Goal: Task Accomplishment & Management: Manage account settings

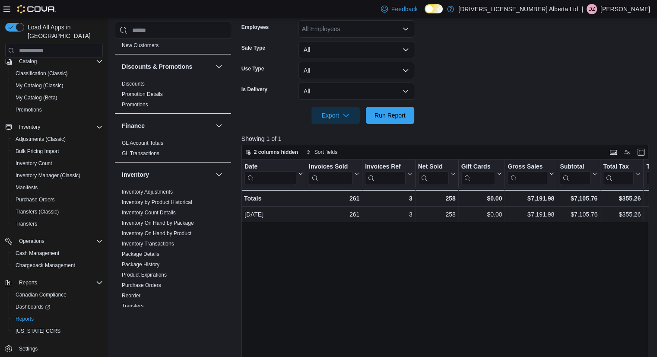
scroll to position [665, 0]
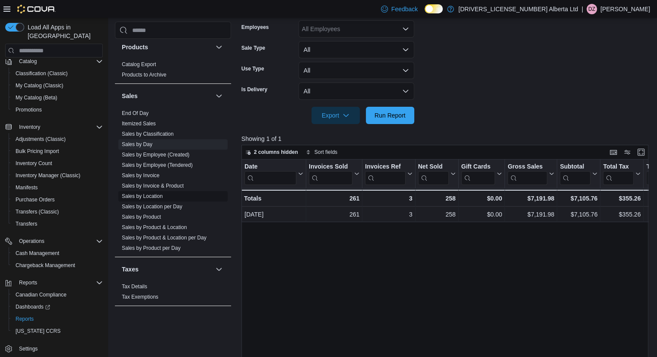
click at [148, 193] on link "Sales by Location" at bounding box center [142, 196] width 41 height 6
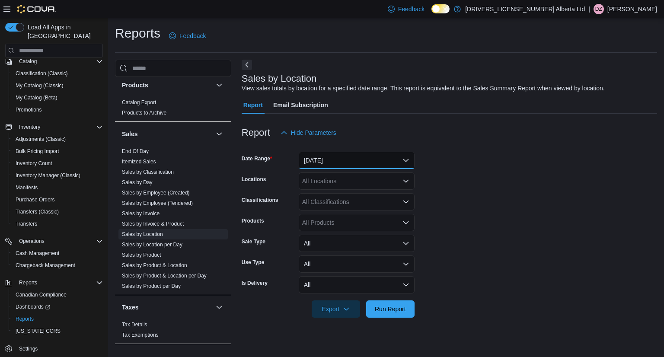
click at [368, 165] on button "Yesterday" at bounding box center [357, 160] width 116 height 17
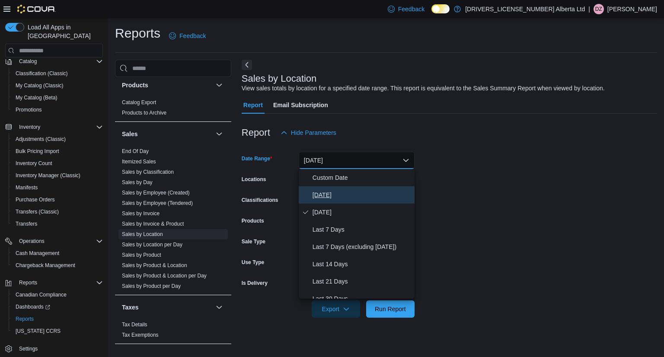
click at [340, 194] on span "Today" at bounding box center [361, 195] width 99 height 10
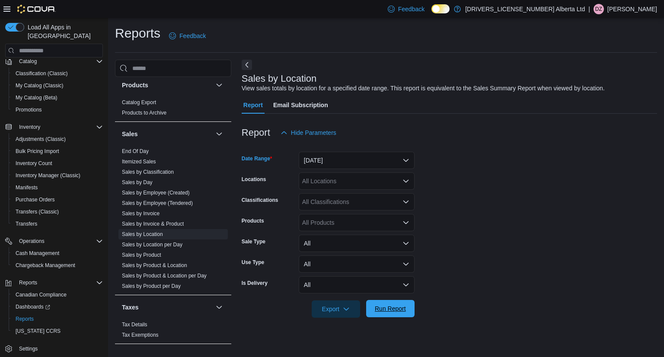
click at [401, 308] on span "Run Report" at bounding box center [390, 308] width 31 height 9
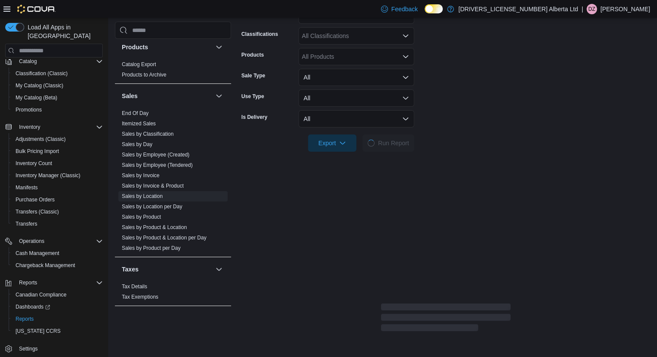
scroll to position [173, 0]
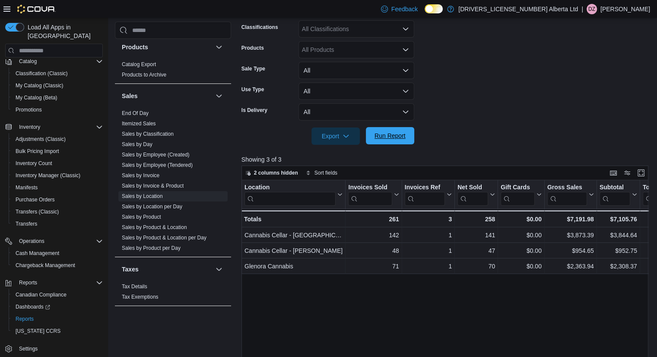
click at [367, 142] on button "Run Report" at bounding box center [390, 135] width 48 height 17
click at [397, 135] on span "Run Report" at bounding box center [390, 135] width 31 height 9
click at [401, 134] on span "Run Report" at bounding box center [390, 135] width 31 height 9
click at [397, 136] on span "Run Report" at bounding box center [390, 135] width 31 height 9
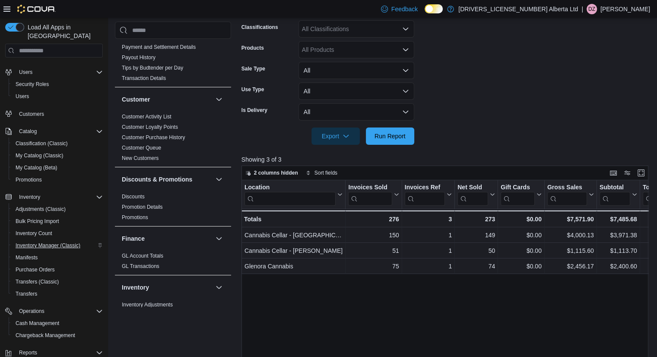
scroll to position [0, 0]
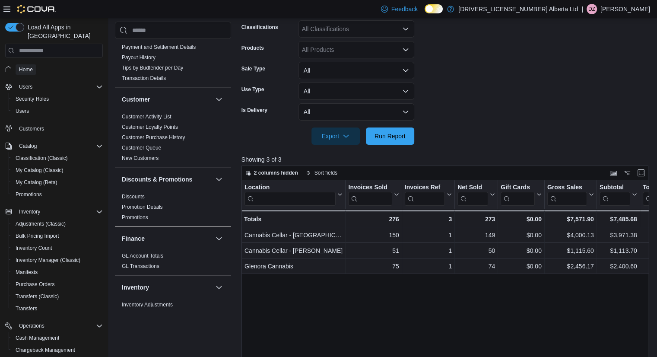
click at [19, 66] on span "Home" at bounding box center [26, 69] width 14 height 7
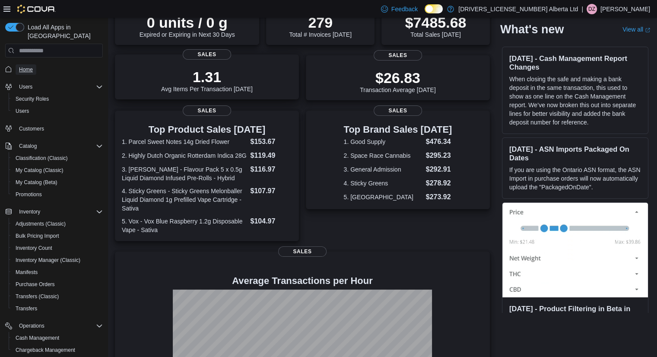
scroll to position [165, 0]
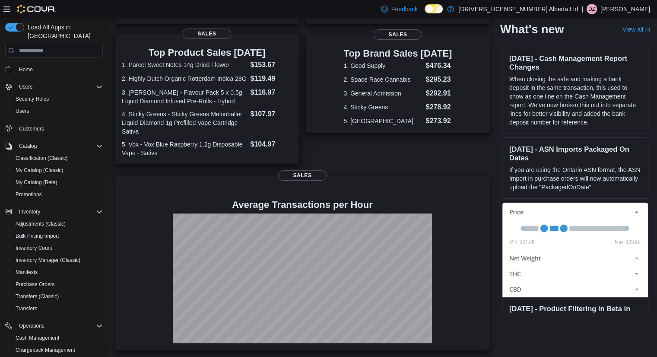
click at [298, 82] on div "Top Product Sales Today 1. Parcel Sweet Notes 14g Dried Flower $153.67 2. Highl…" at bounding box center [207, 99] width 184 height 130
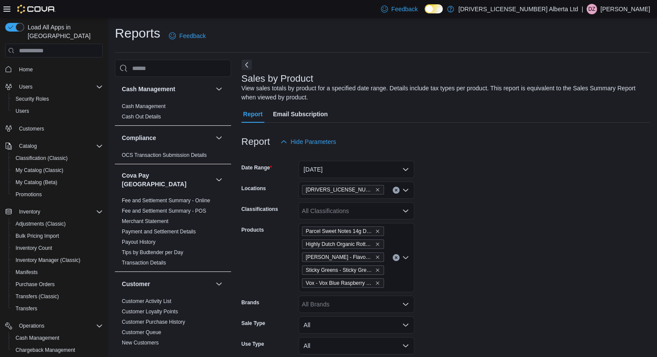
scroll to position [8, 0]
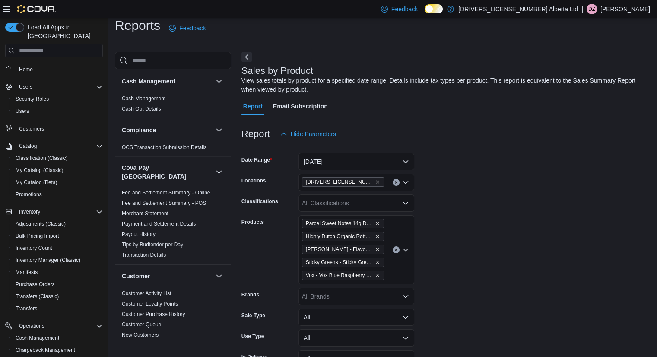
click at [395, 249] on icon "Clear input" at bounding box center [396, 250] width 2 height 2
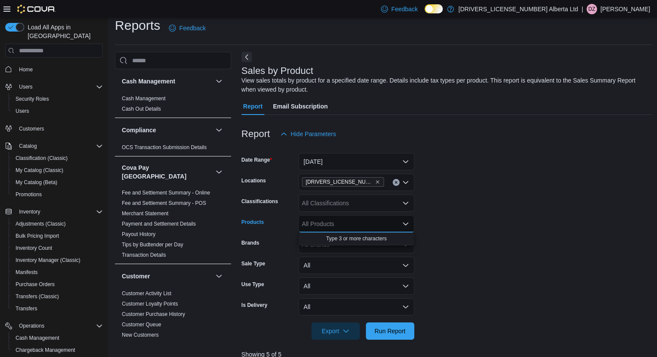
click at [614, 178] on form "Date Range Today Locations 2140201 Alberta Ltd Classifications All Classificati…" at bounding box center [447, 241] width 411 height 197
click at [403, 336] on span "Run Report" at bounding box center [390, 330] width 38 height 17
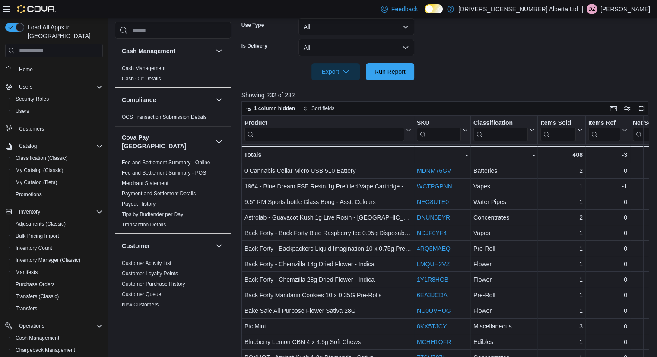
scroll to position [304, 0]
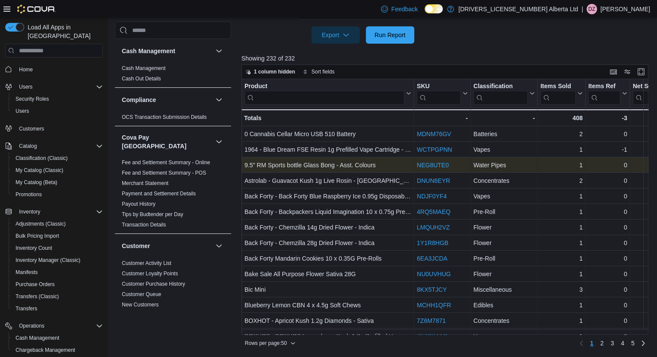
click at [439, 165] on link "NEG8UTE0" at bounding box center [433, 165] width 32 height 7
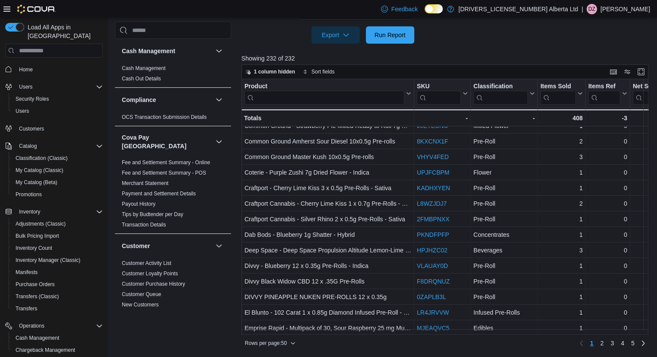
scroll to position [574, 0]
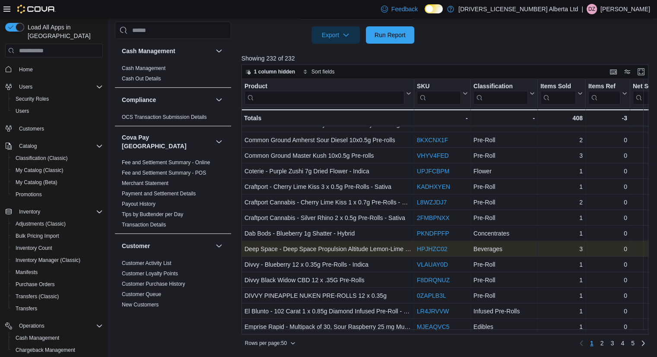
click at [429, 245] on link "HPJHZC02" at bounding box center [432, 248] width 31 height 7
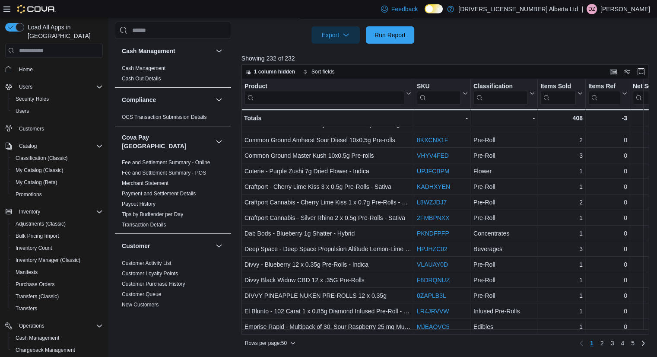
drag, startPoint x: 652, startPoint y: 268, endPoint x: 652, endPoint y: 273, distance: 5.2
click at [652, 273] on div "1 column hidden Sort fields Product Click to view column header actions SKU Cli…" at bounding box center [447, 207] width 411 height 286
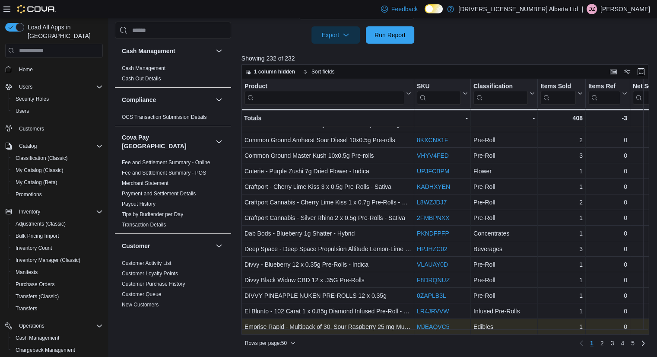
click at [431, 323] on link "MJEAQVC5" at bounding box center [433, 326] width 32 height 7
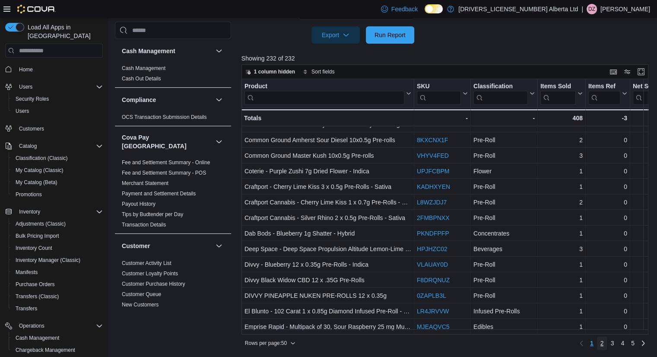
click at [604, 345] on span "2" at bounding box center [602, 343] width 3 height 9
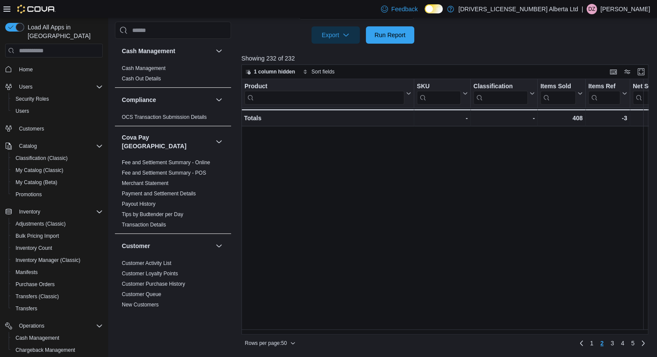
scroll to position [0, 0]
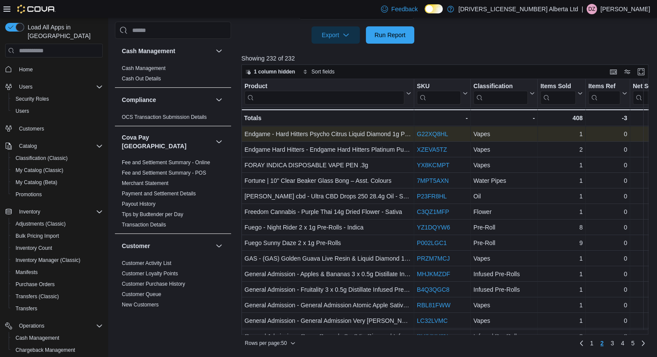
click at [442, 132] on link "G22XQ8HL" at bounding box center [432, 133] width 31 height 7
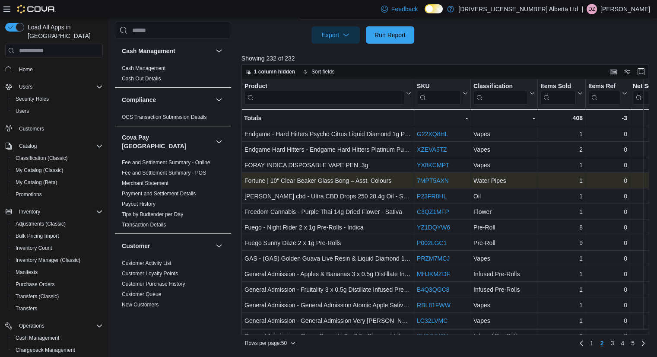
click at [434, 181] on link "7MPT5AXN" at bounding box center [433, 180] width 32 height 7
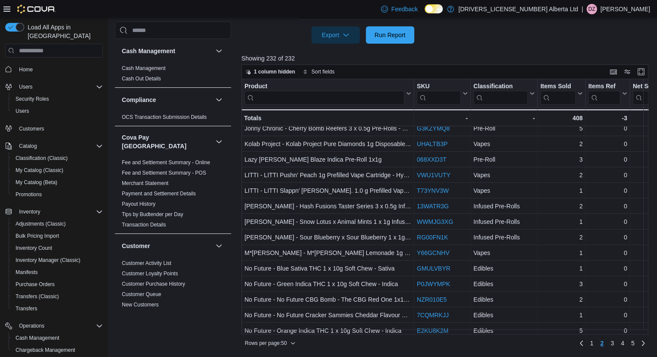
scroll to position [574, 0]
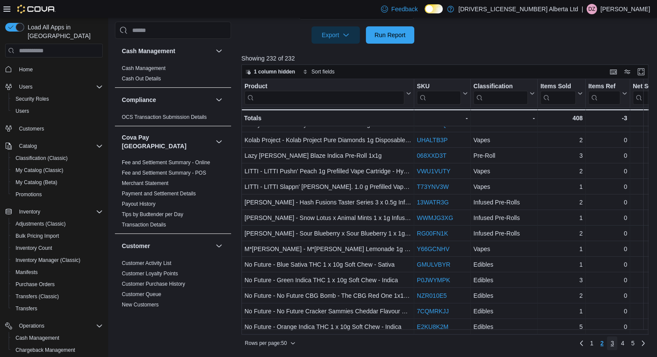
click at [614, 344] on span "3" at bounding box center [612, 343] width 3 height 9
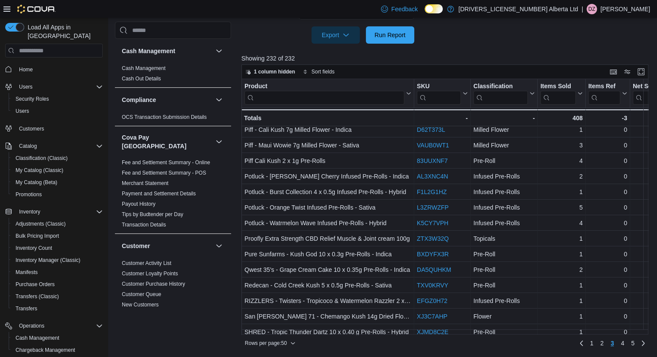
scroll to position [305, 0]
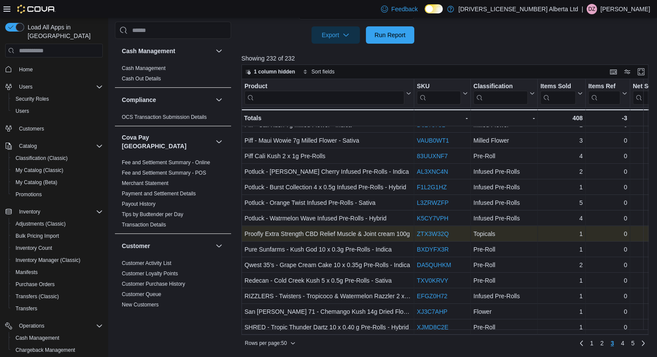
click at [439, 236] on link "ZTX3W32Q" at bounding box center [433, 233] width 32 height 7
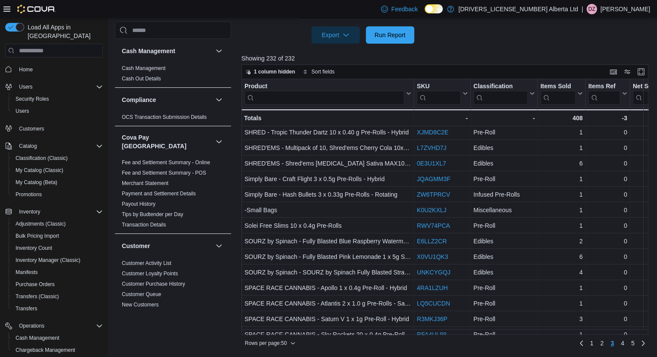
scroll to position [502, 0]
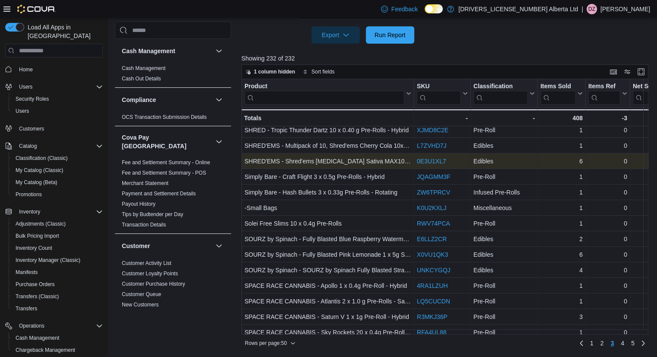
click at [426, 159] on link "0E3U1XL7" at bounding box center [431, 161] width 29 height 7
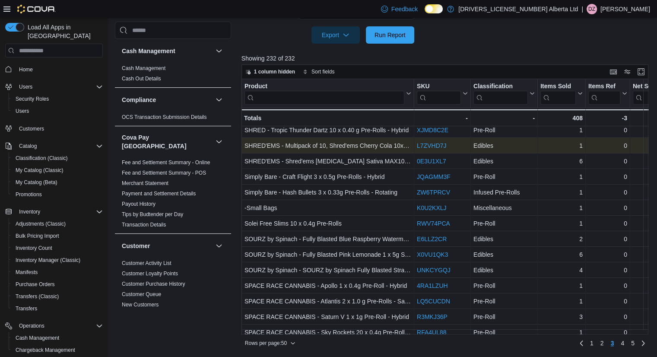
click at [432, 145] on link "L7ZVHD7J" at bounding box center [431, 145] width 29 height 7
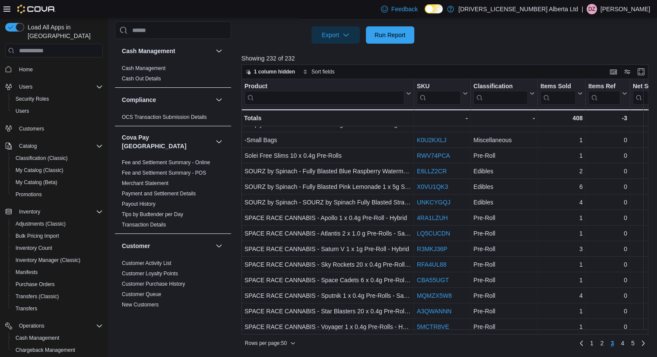
scroll to position [574, 0]
click at [623, 344] on link "4" at bounding box center [622, 343] width 10 height 14
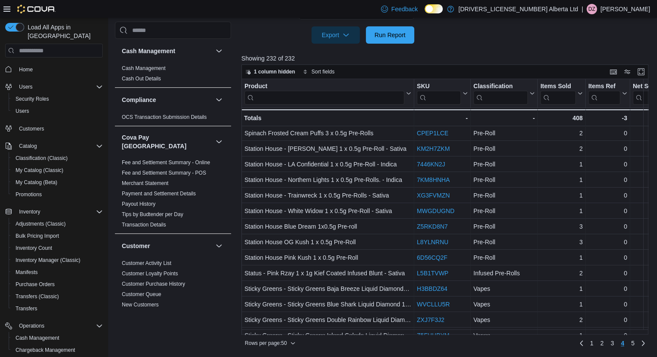
scroll to position [145, 0]
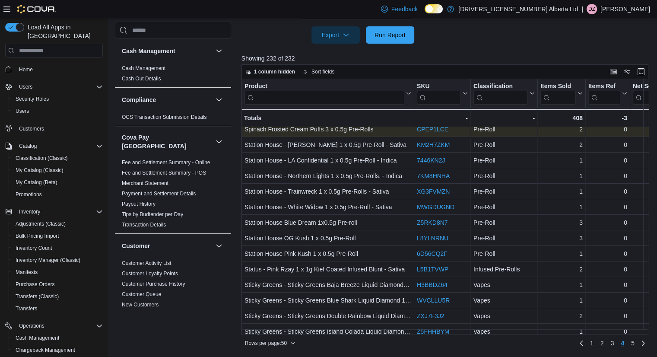
click at [425, 128] on link "CPEP1LCE" at bounding box center [433, 129] width 32 height 7
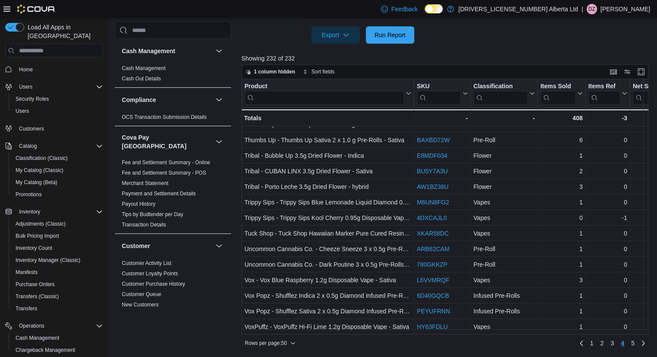
scroll to position [574, 0]
click at [635, 342] on span "5" at bounding box center [632, 343] width 3 height 9
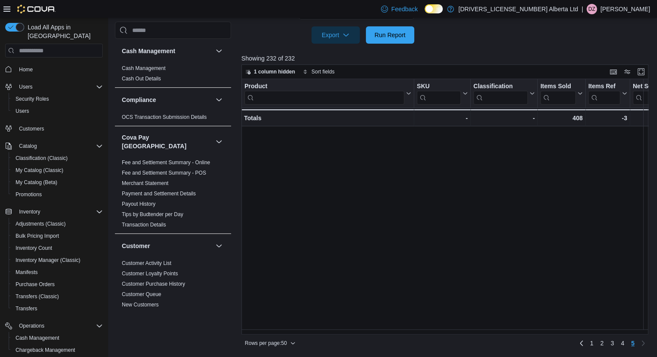
scroll to position [0, 0]
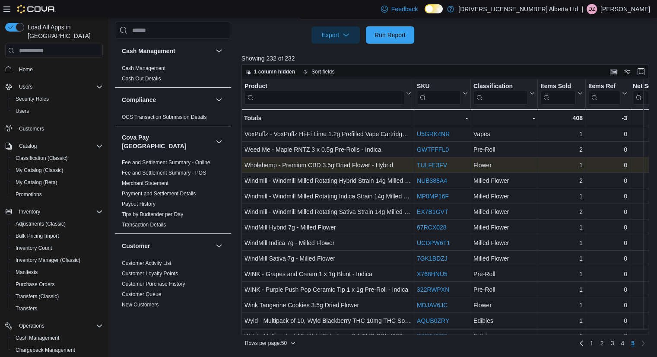
click at [437, 166] on link "TULFE3FV" at bounding box center [432, 165] width 30 height 7
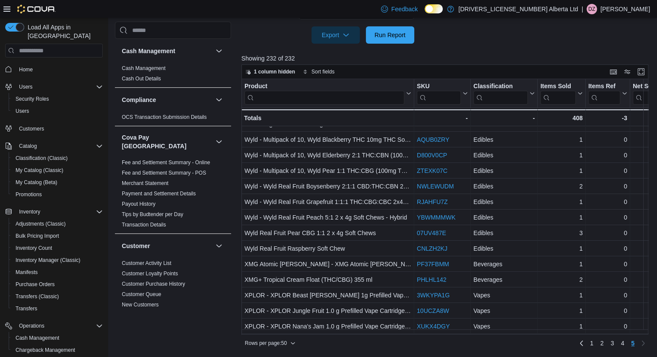
scroll to position [185, 0]
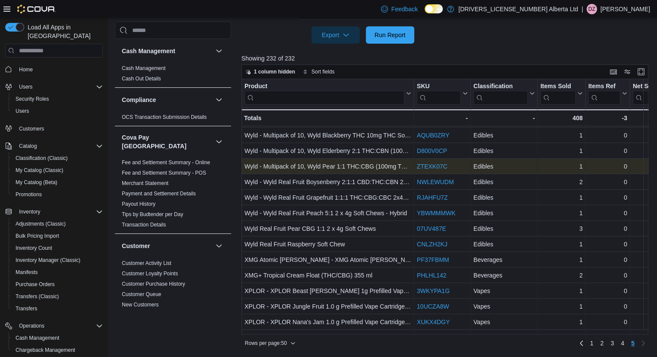
click at [441, 165] on link "ZTEXK07C" at bounding box center [432, 166] width 31 height 7
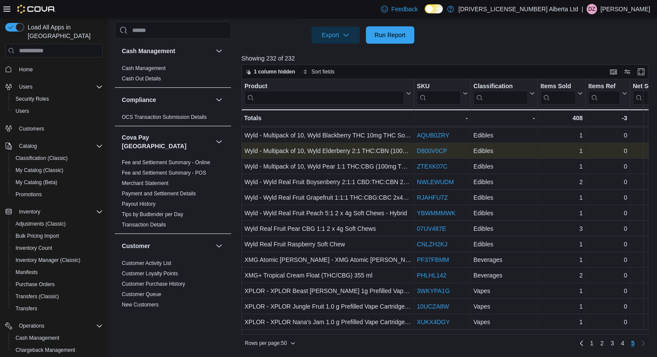
click at [428, 149] on link "D800V0CP" at bounding box center [432, 150] width 30 height 7
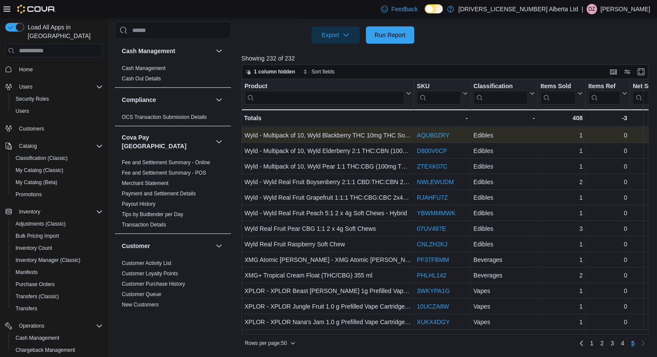
click at [436, 134] on link "AQUB0ZRY" at bounding box center [433, 135] width 32 height 7
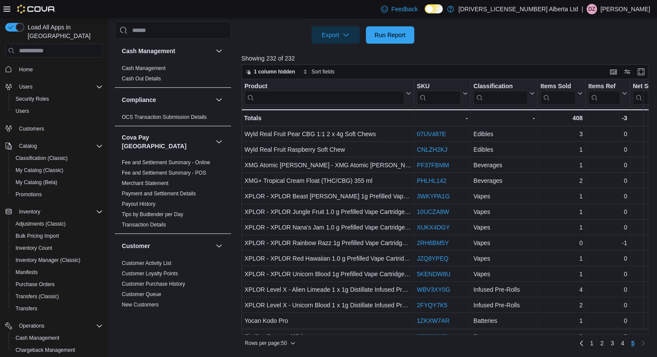
scroll to position [294, 0]
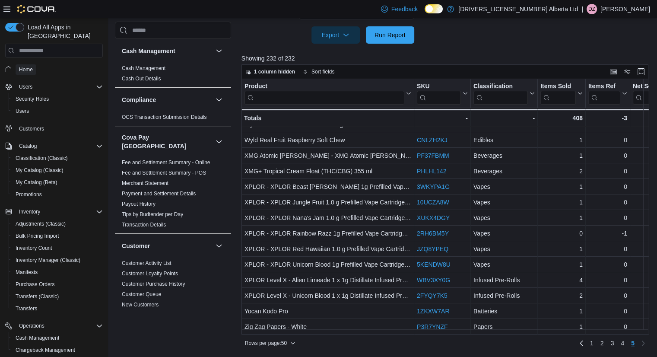
click at [33, 64] on link "Home" at bounding box center [26, 69] width 21 height 10
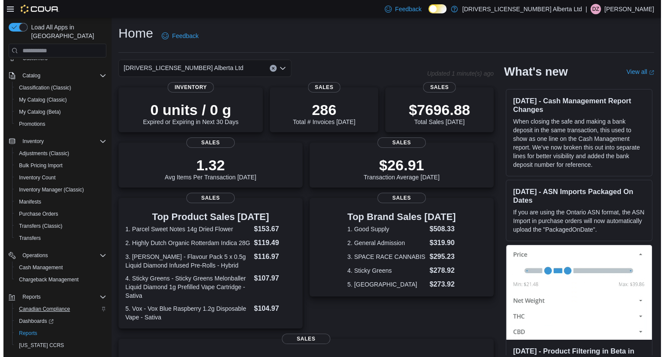
scroll to position [85, 0]
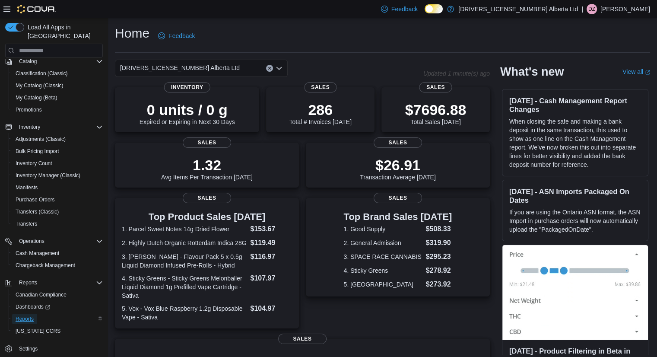
click at [25, 315] on span "Reports" at bounding box center [25, 318] width 18 height 7
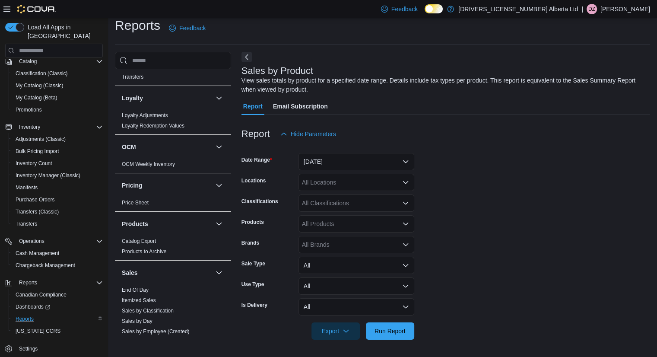
scroll to position [665, 0]
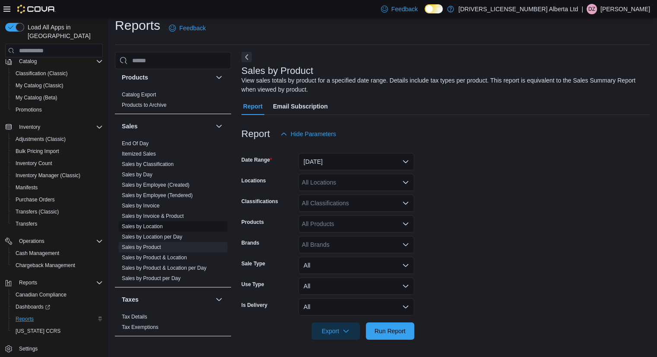
drag, startPoint x: 142, startPoint y: 218, endPoint x: 160, endPoint y: 207, distance: 21.7
click at [142, 223] on link "Sales by Location" at bounding box center [142, 226] width 41 height 6
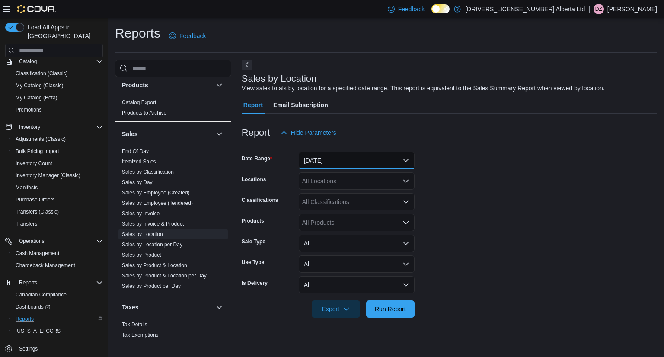
click at [397, 156] on button "Yesterday" at bounding box center [357, 160] width 116 height 17
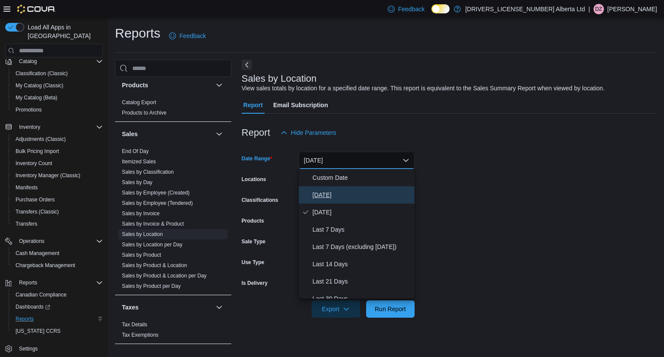
click at [388, 191] on span "Today" at bounding box center [361, 195] width 99 height 10
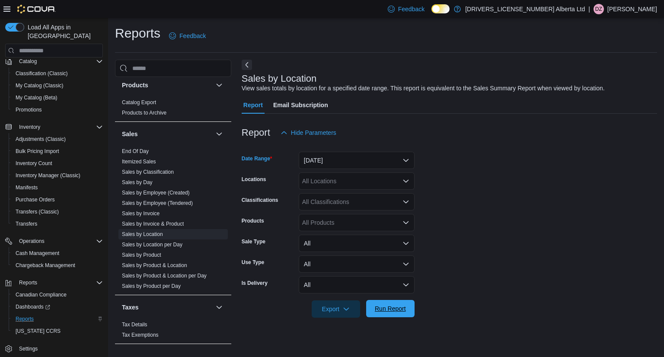
click at [410, 316] on button "Run Report" at bounding box center [390, 308] width 48 height 17
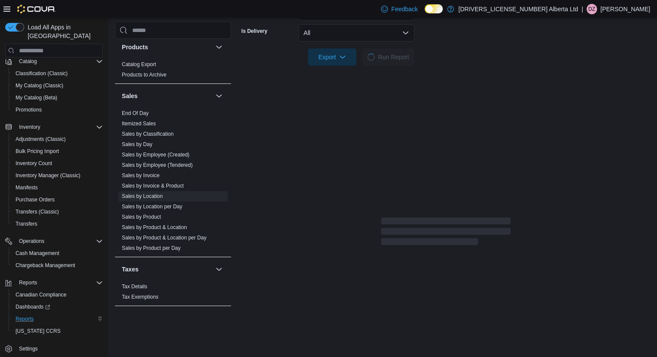
scroll to position [259, 0]
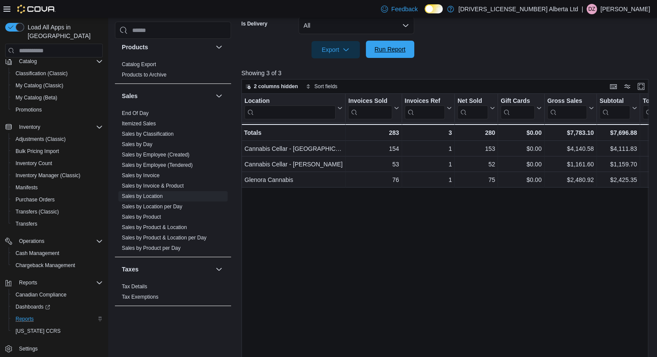
click at [402, 53] on span "Run Report" at bounding box center [390, 49] width 31 height 9
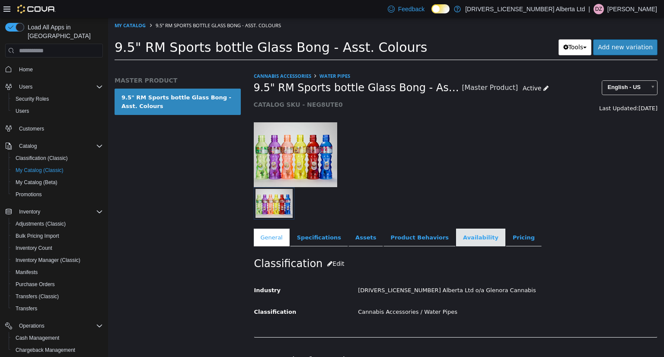
click at [458, 241] on link "Availability" at bounding box center [480, 238] width 49 height 18
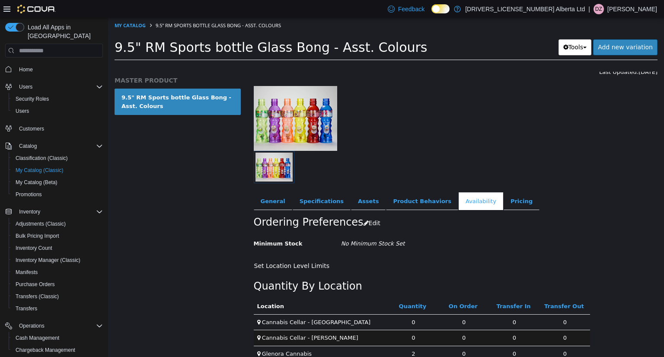
scroll to position [50, 0]
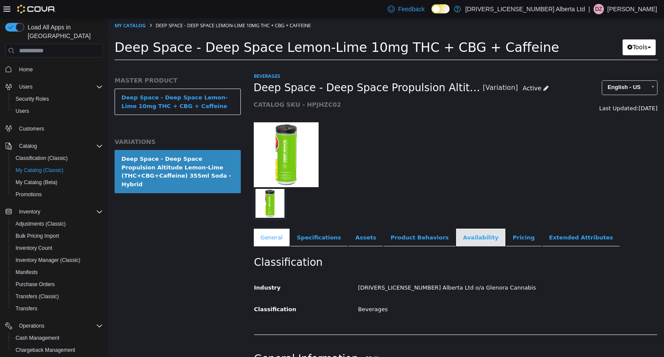
click at [462, 238] on link "Availability" at bounding box center [480, 238] width 49 height 18
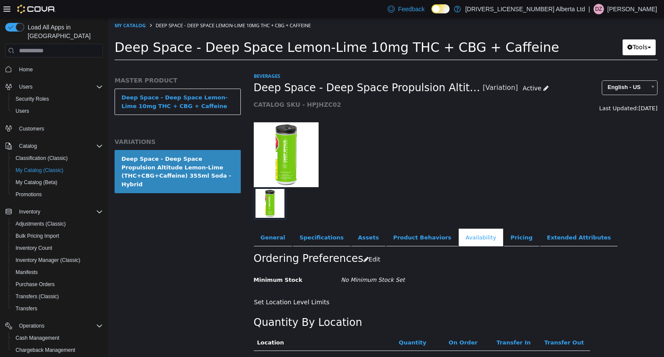
scroll to position [72, 0]
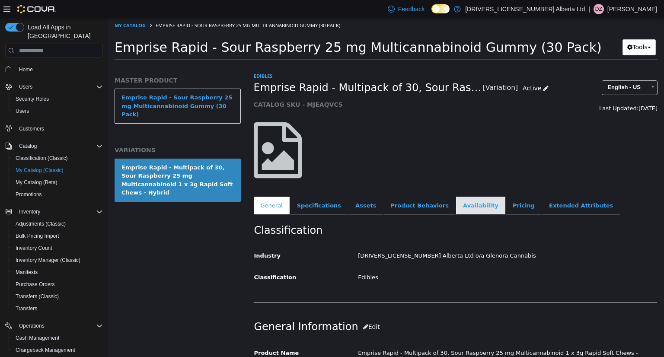
click at [456, 210] on link "Availability" at bounding box center [480, 206] width 49 height 18
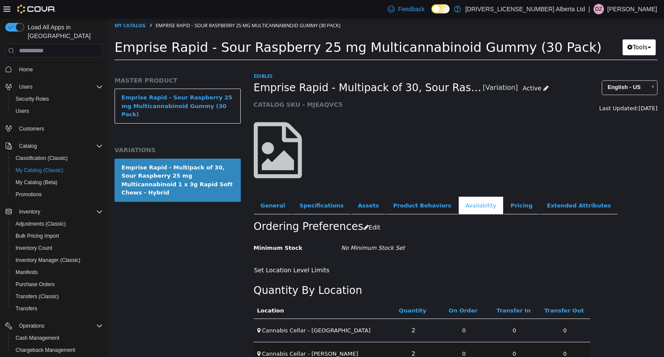
scroll to position [40, 0]
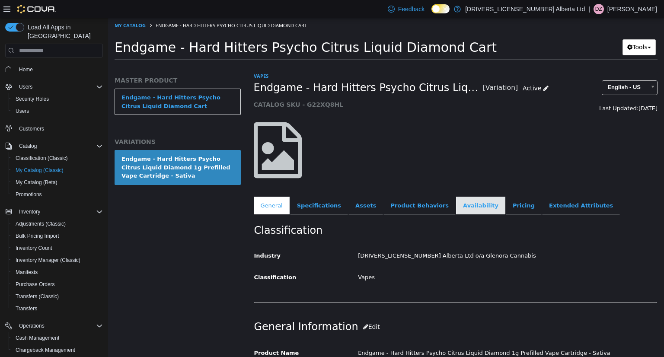
click at [456, 209] on link "Availability" at bounding box center [480, 206] width 49 height 18
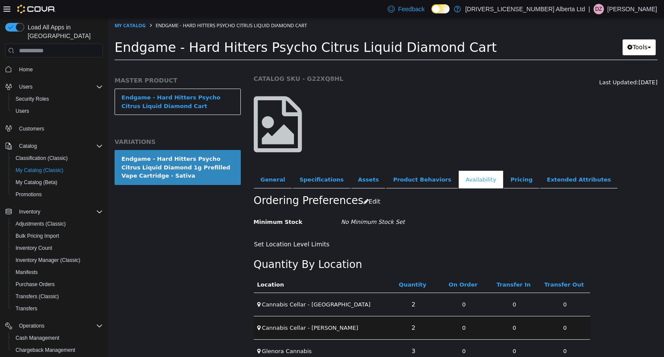
scroll to position [40, 0]
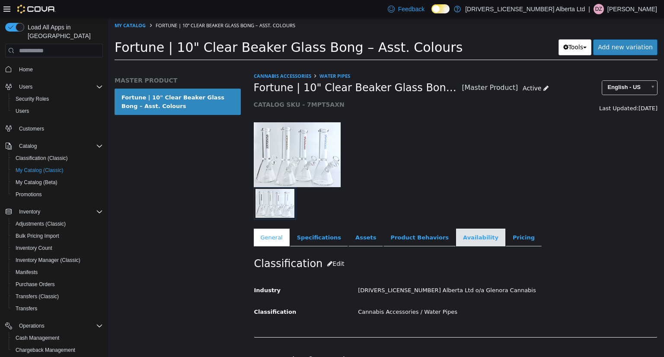
click at [456, 240] on link "Availability" at bounding box center [480, 238] width 49 height 18
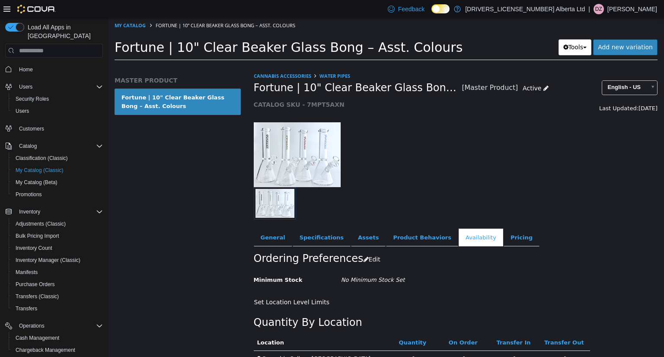
scroll to position [50, 0]
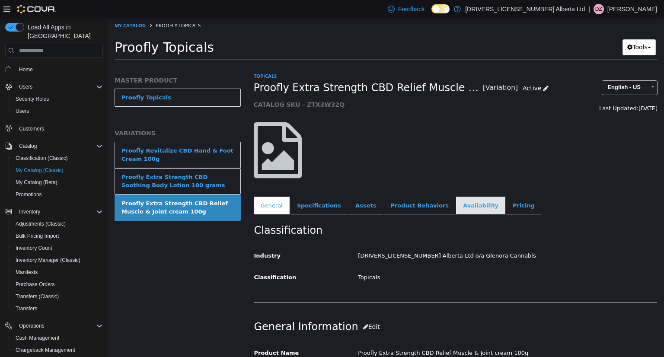
click at [456, 208] on link "Availability" at bounding box center [480, 206] width 49 height 18
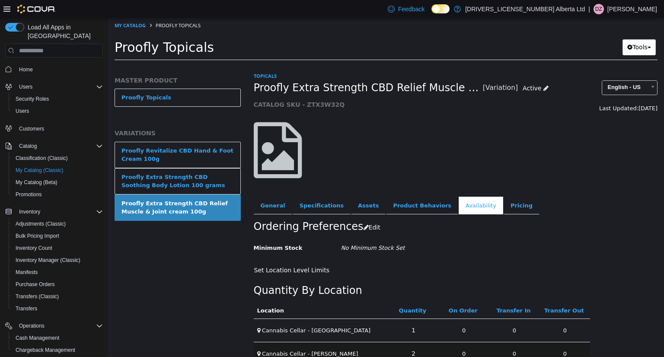
scroll to position [40, 0]
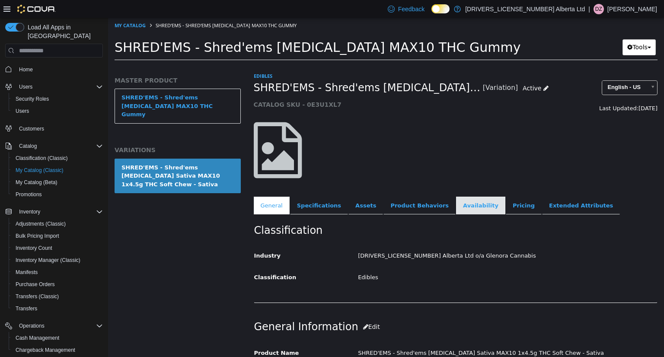
click at [460, 209] on link "Availability" at bounding box center [480, 206] width 49 height 18
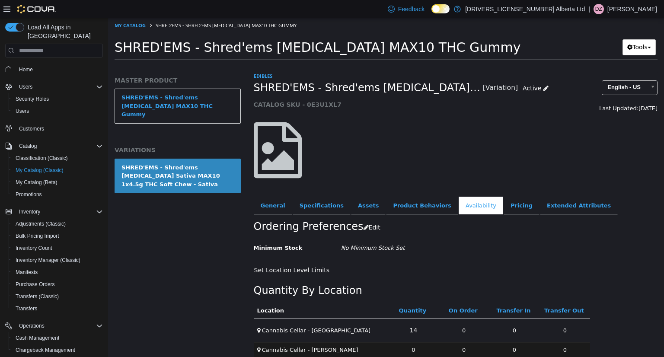
scroll to position [25, 0]
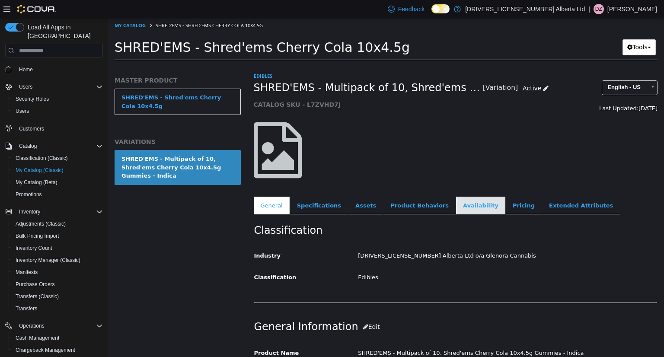
click at [470, 213] on link "Availability" at bounding box center [480, 206] width 49 height 18
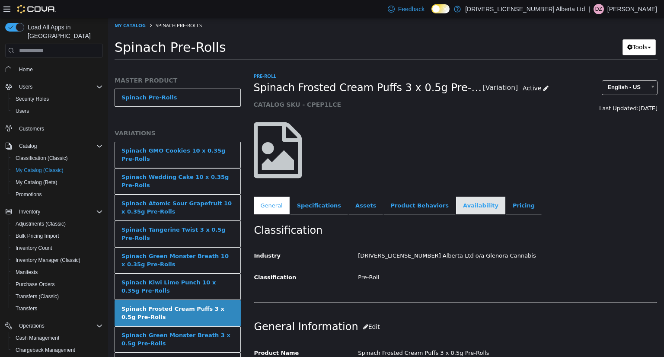
click at [456, 207] on link "Availability" at bounding box center [480, 206] width 49 height 18
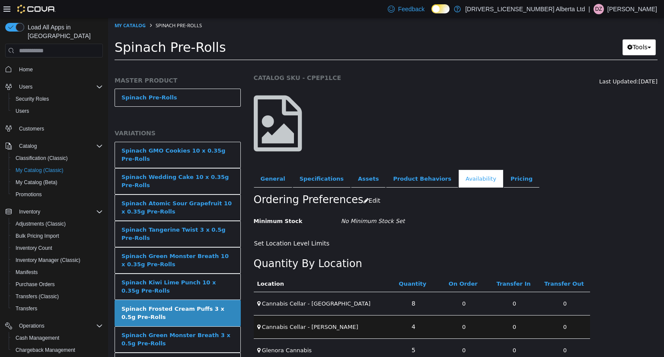
scroll to position [40, 0]
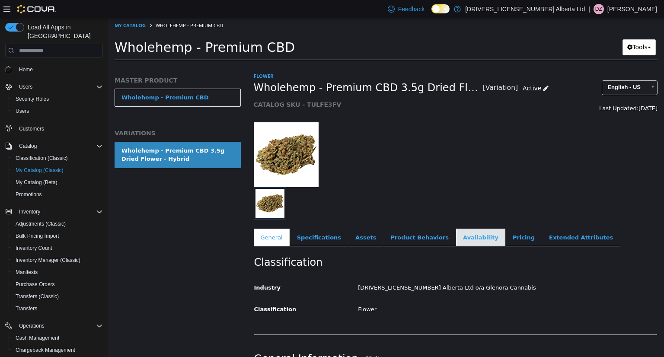
click at [456, 235] on link "Availability" at bounding box center [480, 238] width 49 height 18
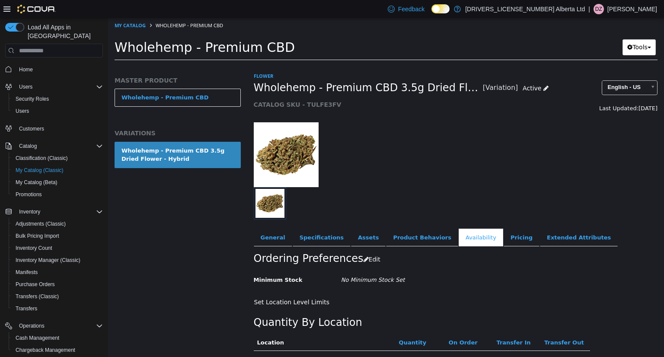
scroll to position [72, 0]
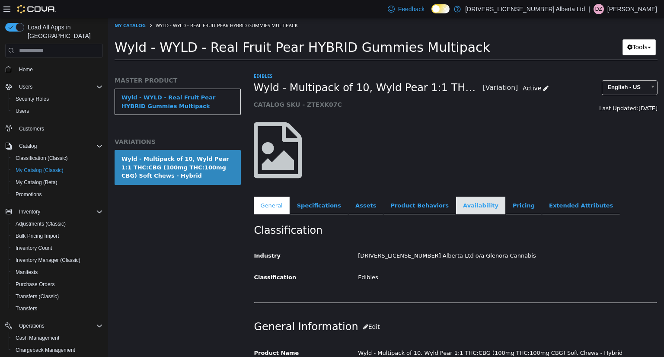
click at [456, 207] on link "Availability" at bounding box center [480, 206] width 49 height 18
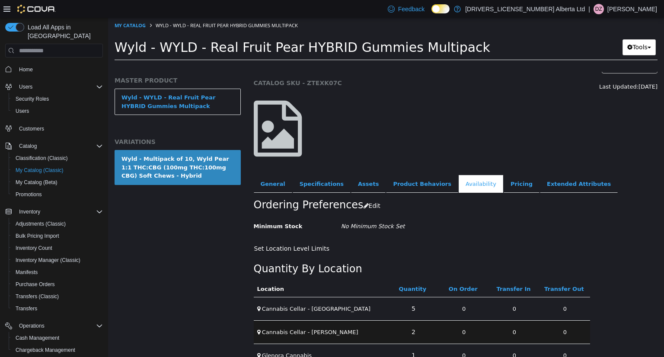
scroll to position [40, 0]
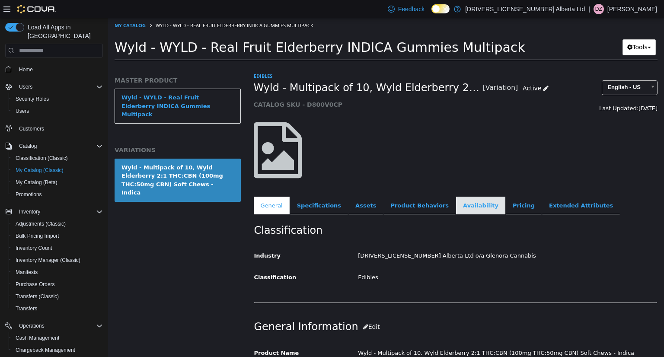
click at [456, 205] on link "Availability" at bounding box center [480, 206] width 49 height 18
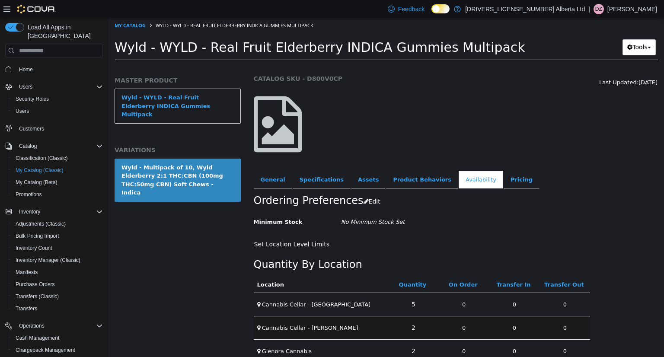
scroll to position [40, 0]
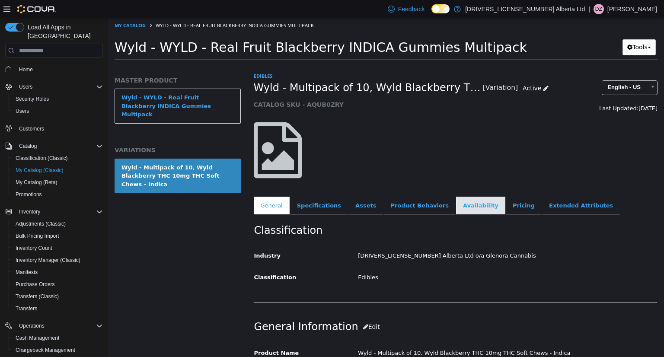
click at [457, 204] on link "Availability" at bounding box center [480, 206] width 49 height 18
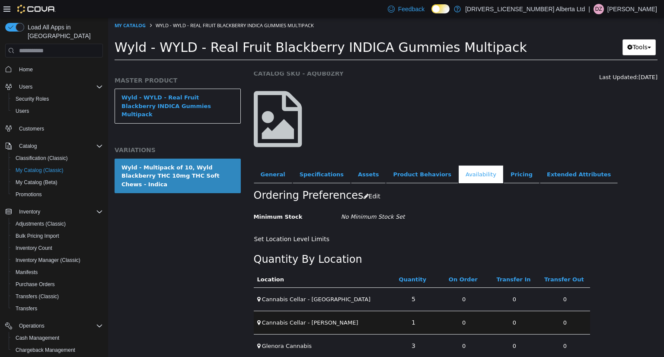
scroll to position [40, 0]
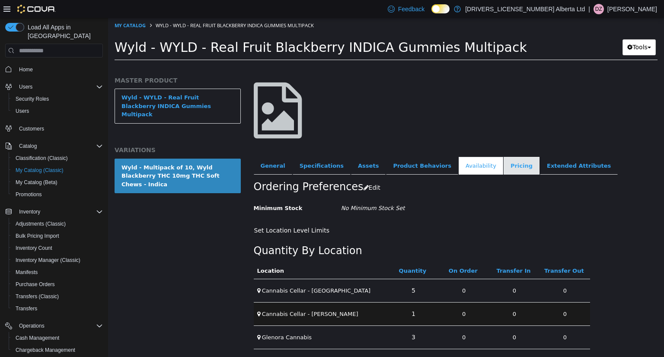
click at [503, 169] on link "Pricing" at bounding box center [521, 166] width 36 height 18
